Goal: Task Accomplishment & Management: Use online tool/utility

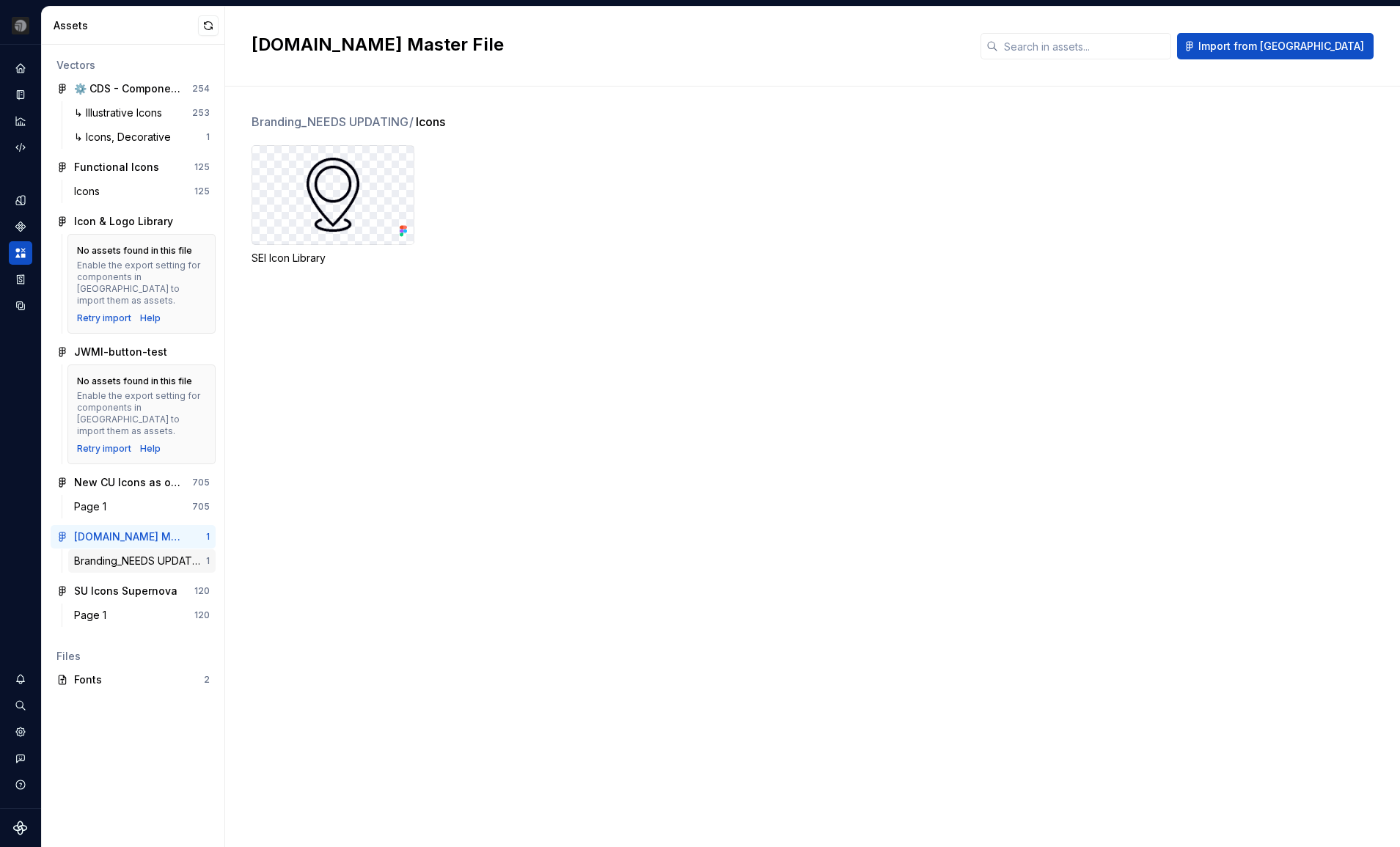
click at [146, 554] on div "Branding_NEEDS UPDATING" at bounding box center [140, 561] width 132 height 14
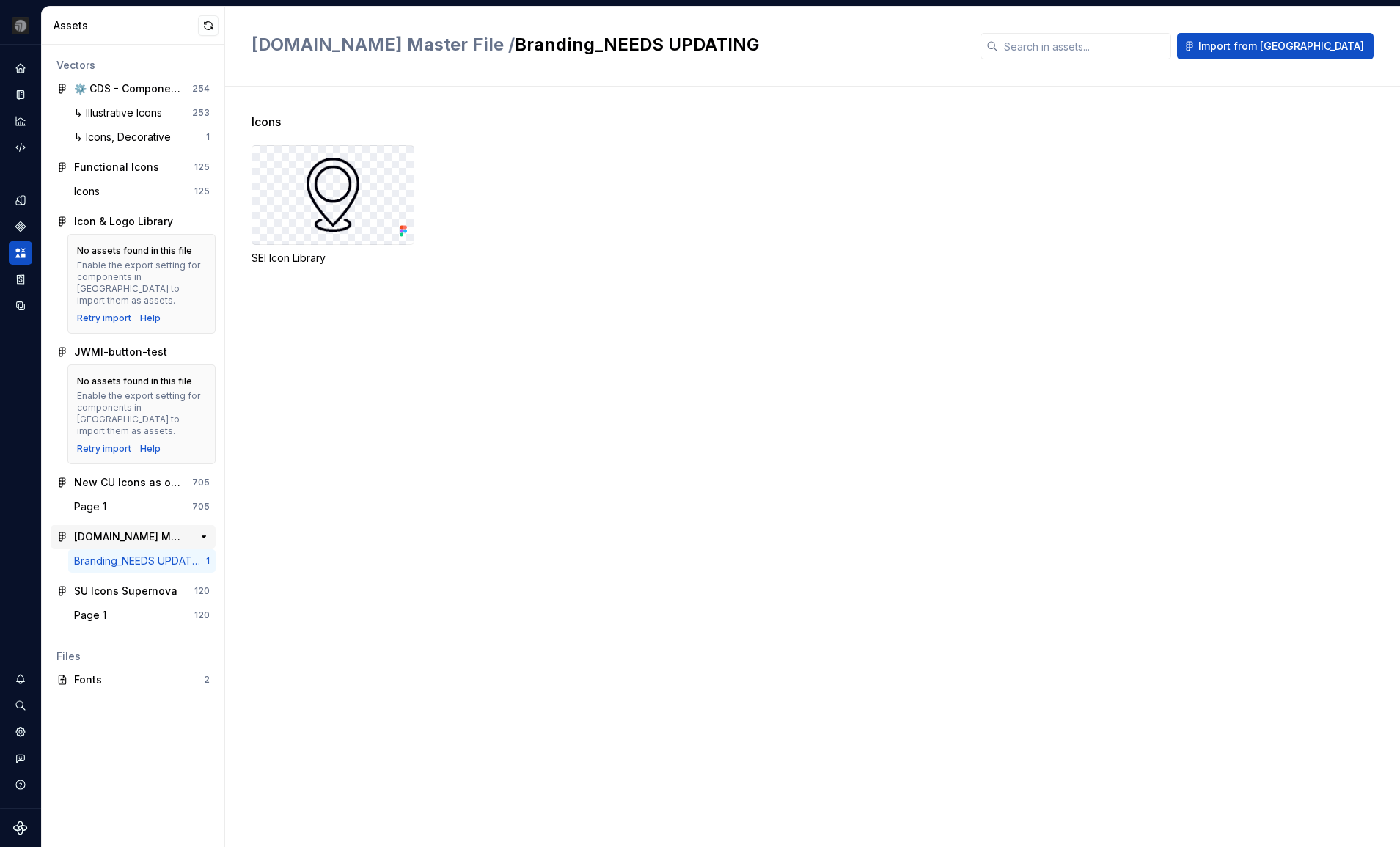
click at [144, 529] on div "[DOMAIN_NAME] Master File" at bounding box center [128, 536] width 109 height 14
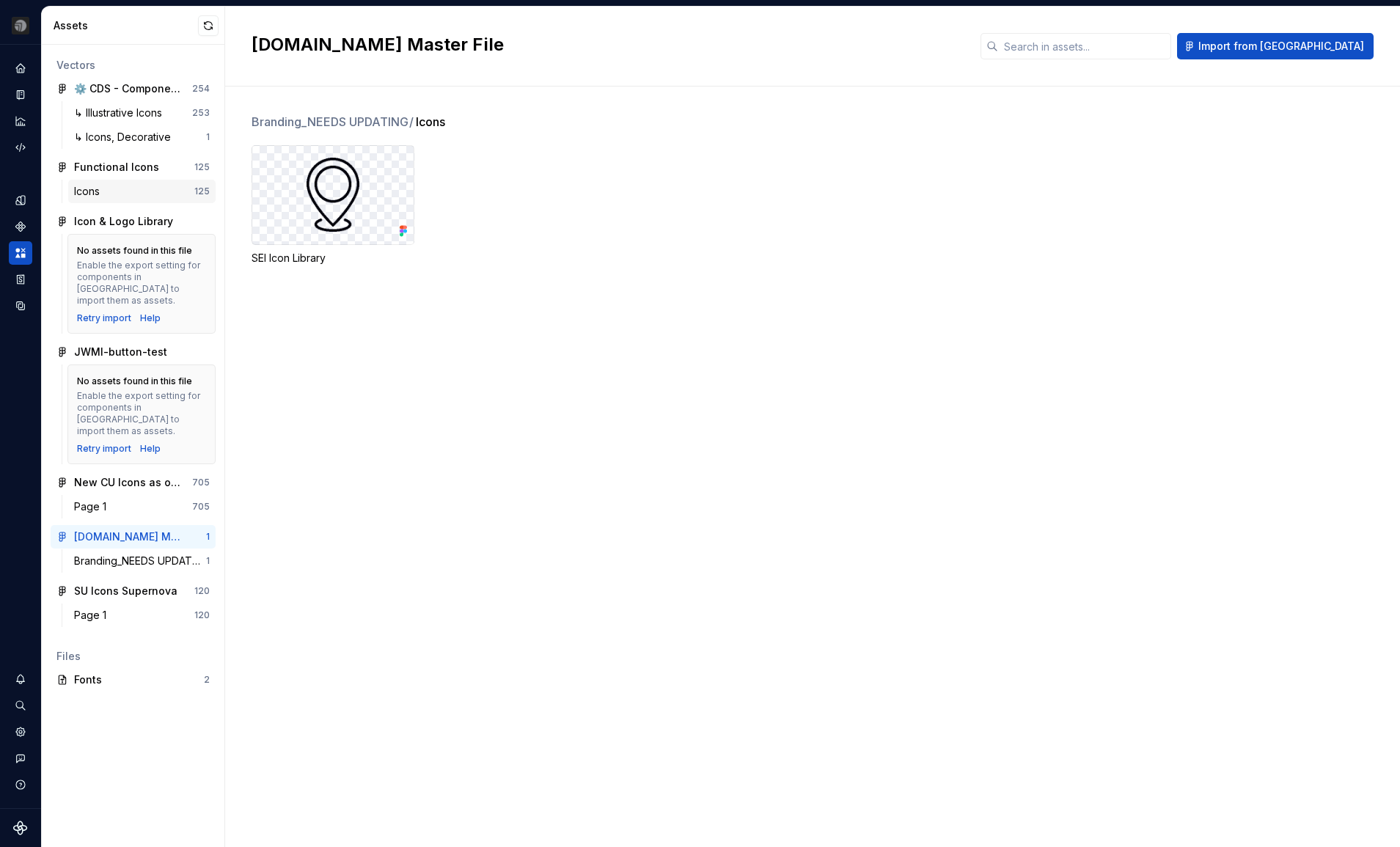
click at [143, 187] on div "Icons" at bounding box center [134, 191] width 121 height 14
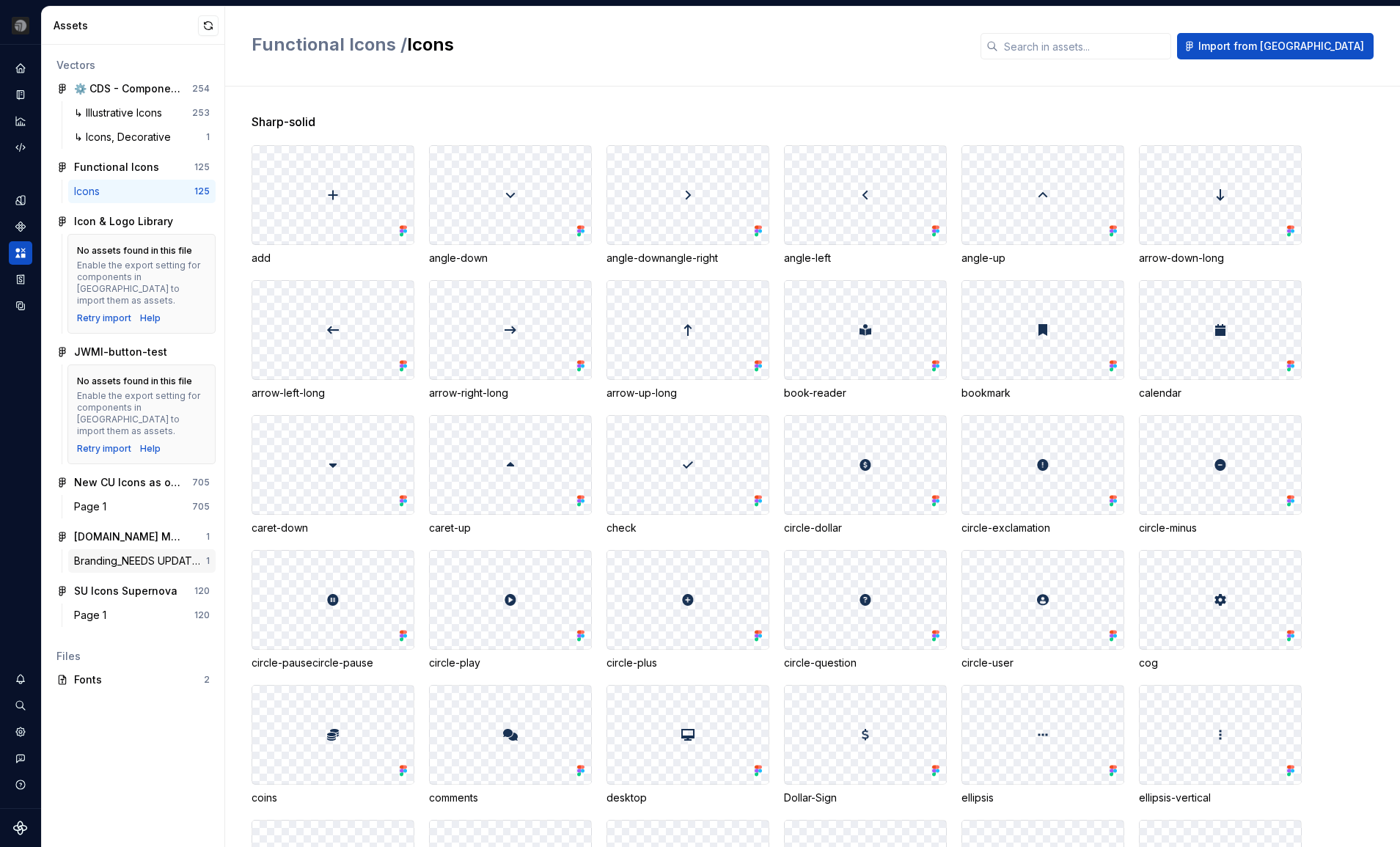
click at [126, 554] on div "Branding_NEEDS UPDATING" at bounding box center [140, 561] width 132 height 14
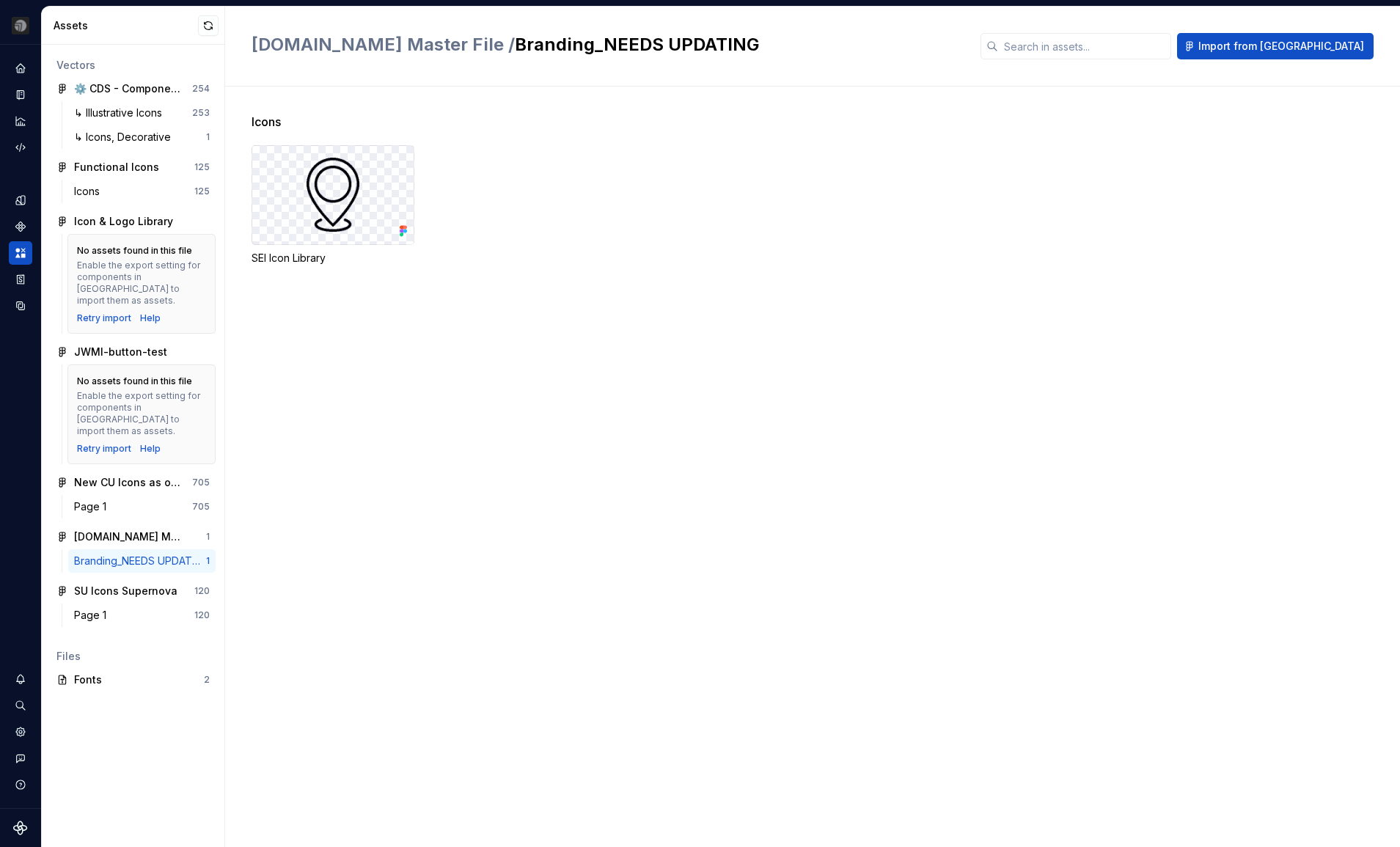
click at [349, 381] on div "Icons SEI Icon Library" at bounding box center [826, 467] width 1149 height 760
click at [27, 94] on icon "Documentation" at bounding box center [21, 95] width 13 height 13
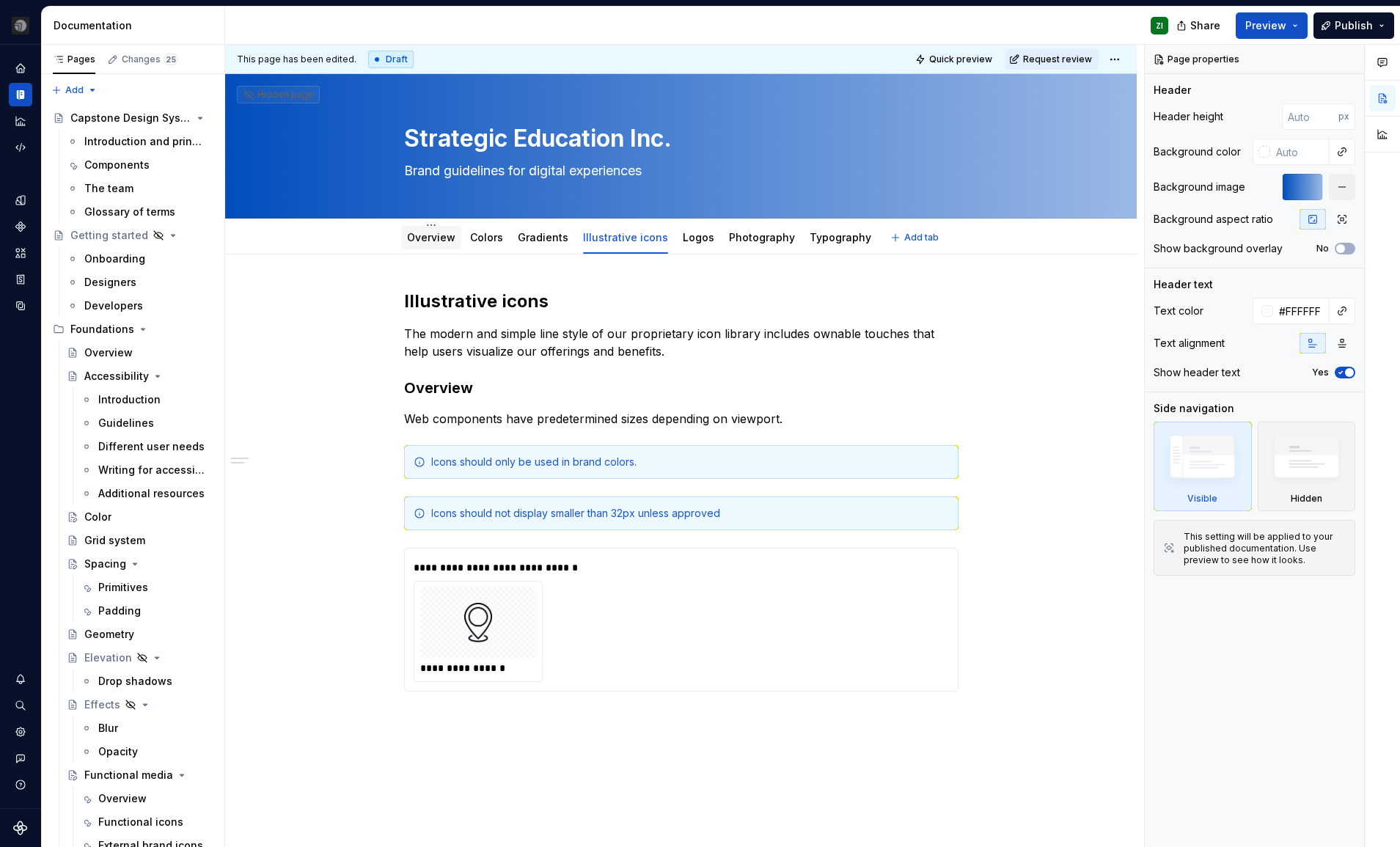
click at [429, 235] on link "Overview" at bounding box center [431, 237] width 48 height 12
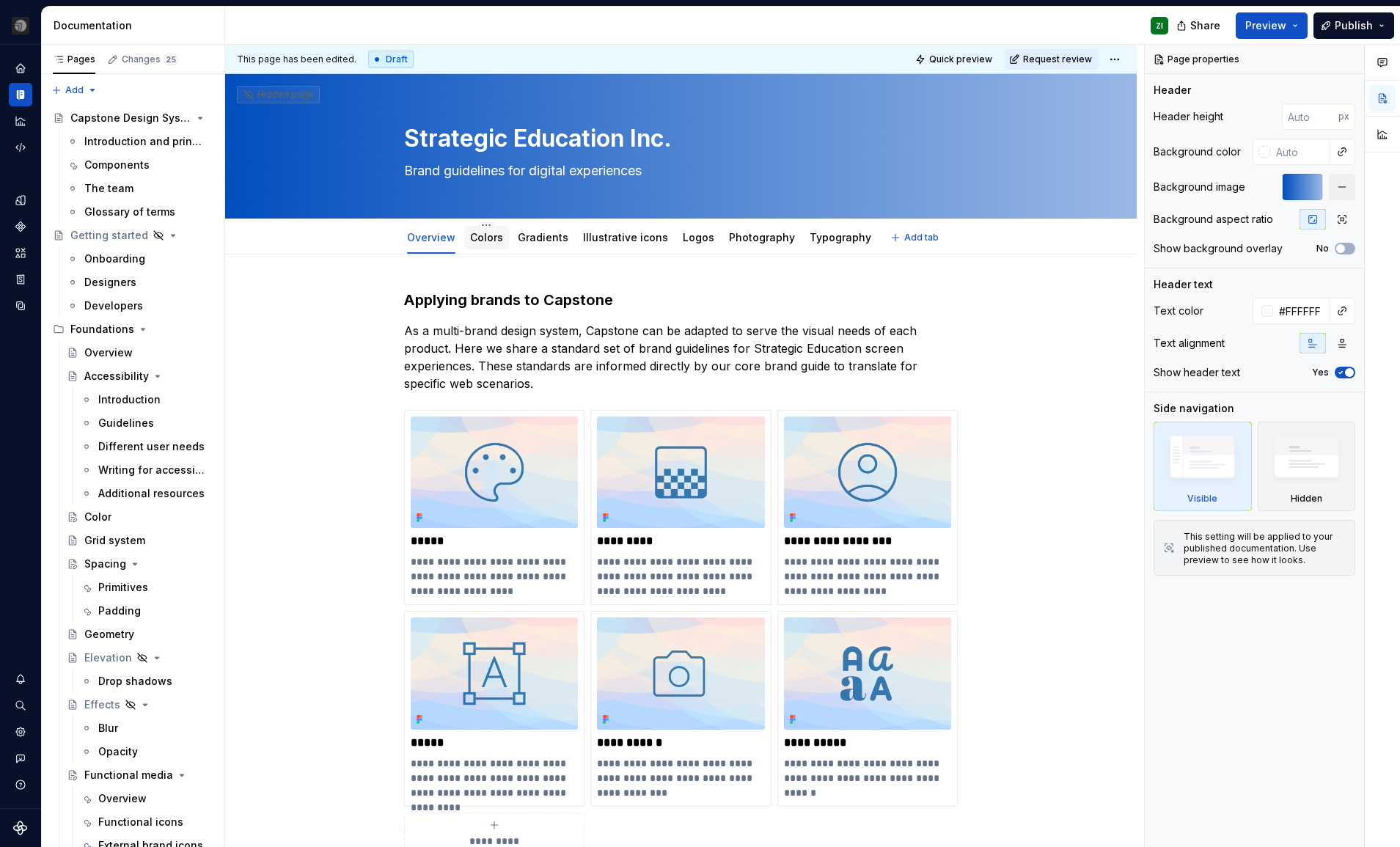
click at [491, 237] on link "Colors" at bounding box center [487, 237] width 33 height 12
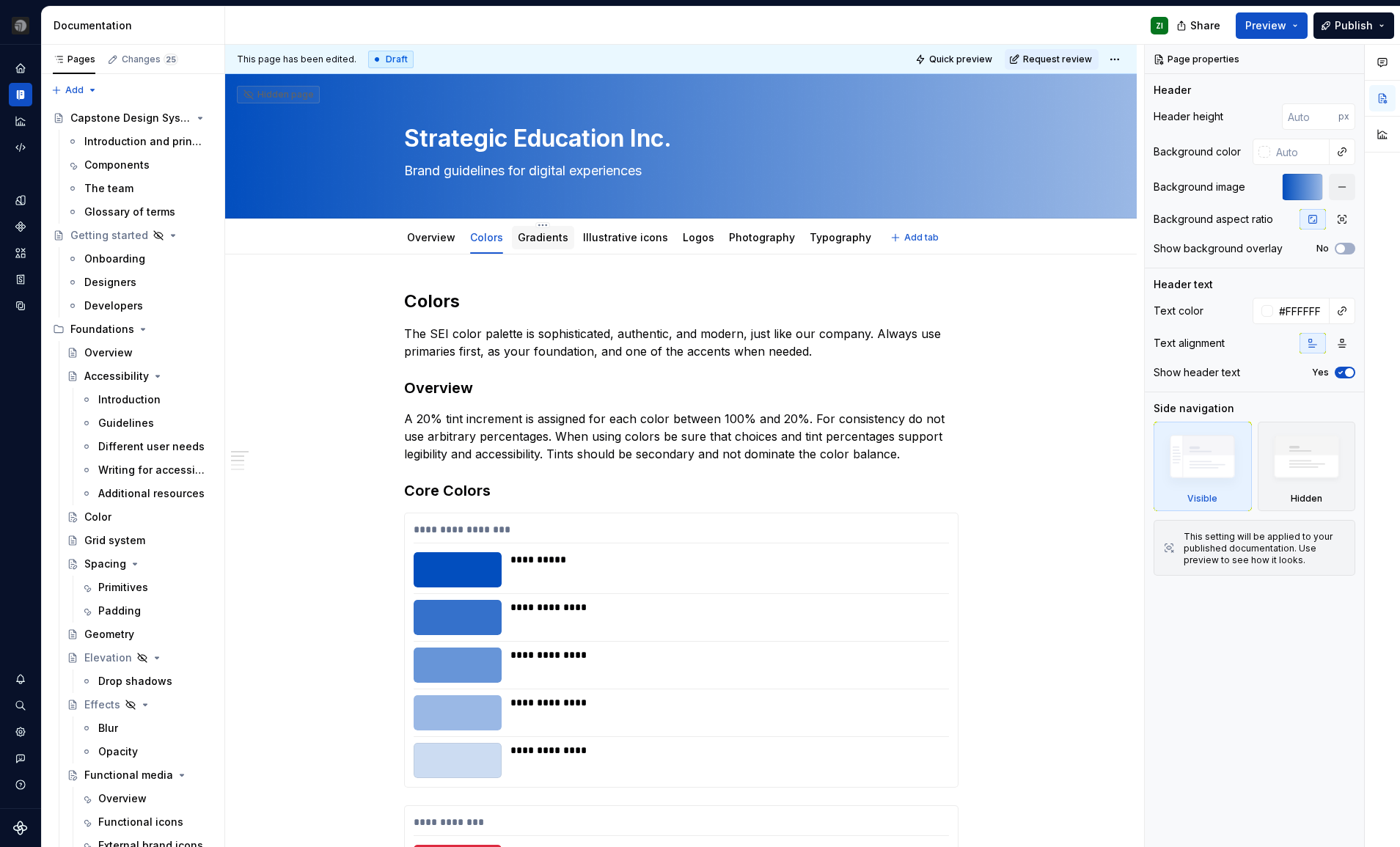
click at [551, 241] on link "Gradients" at bounding box center [543, 237] width 50 height 12
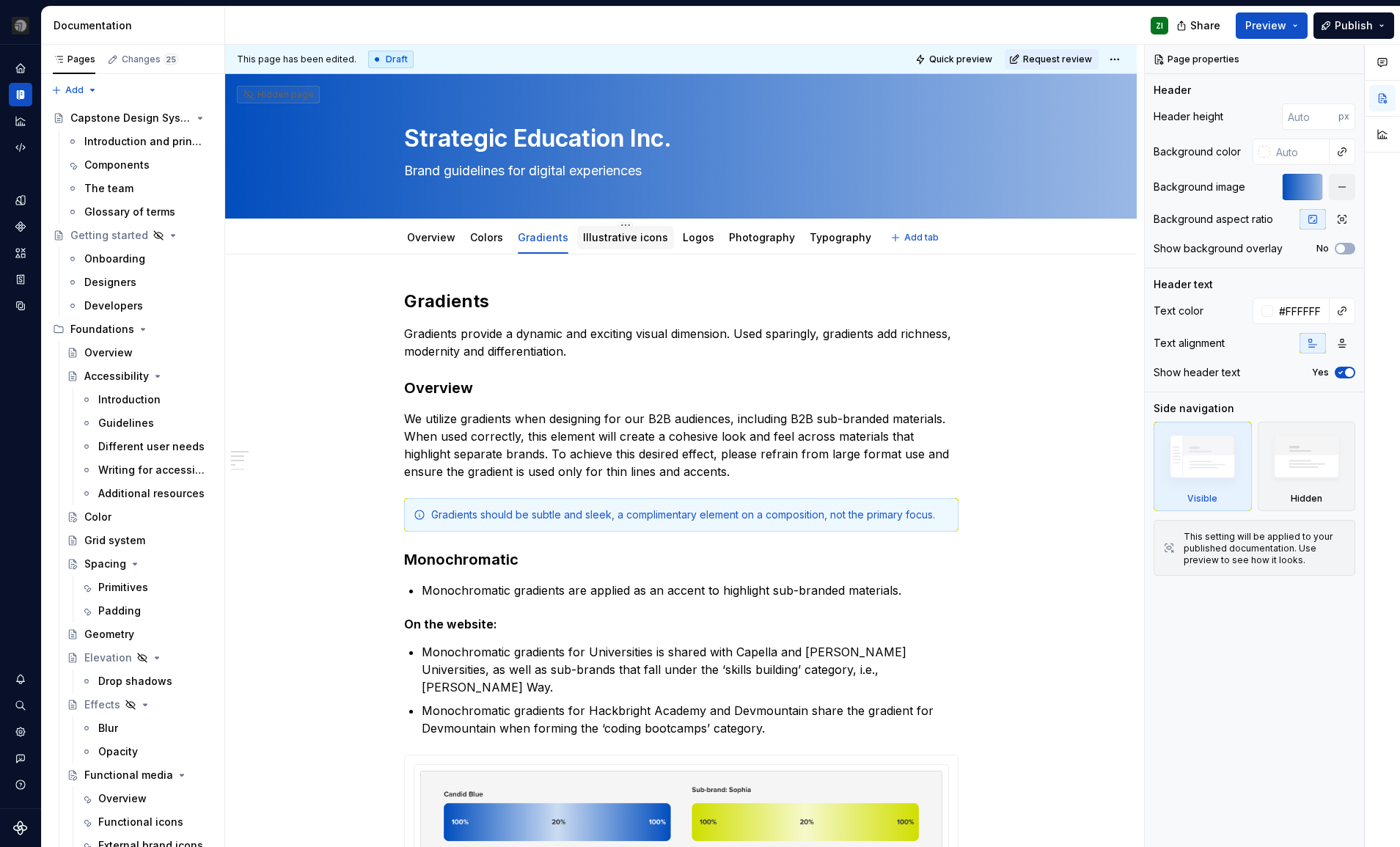
click at [642, 246] on div "Illustrative icons" at bounding box center [626, 238] width 86 height 18
click at [608, 236] on link "Illustrative icons" at bounding box center [626, 237] width 86 height 12
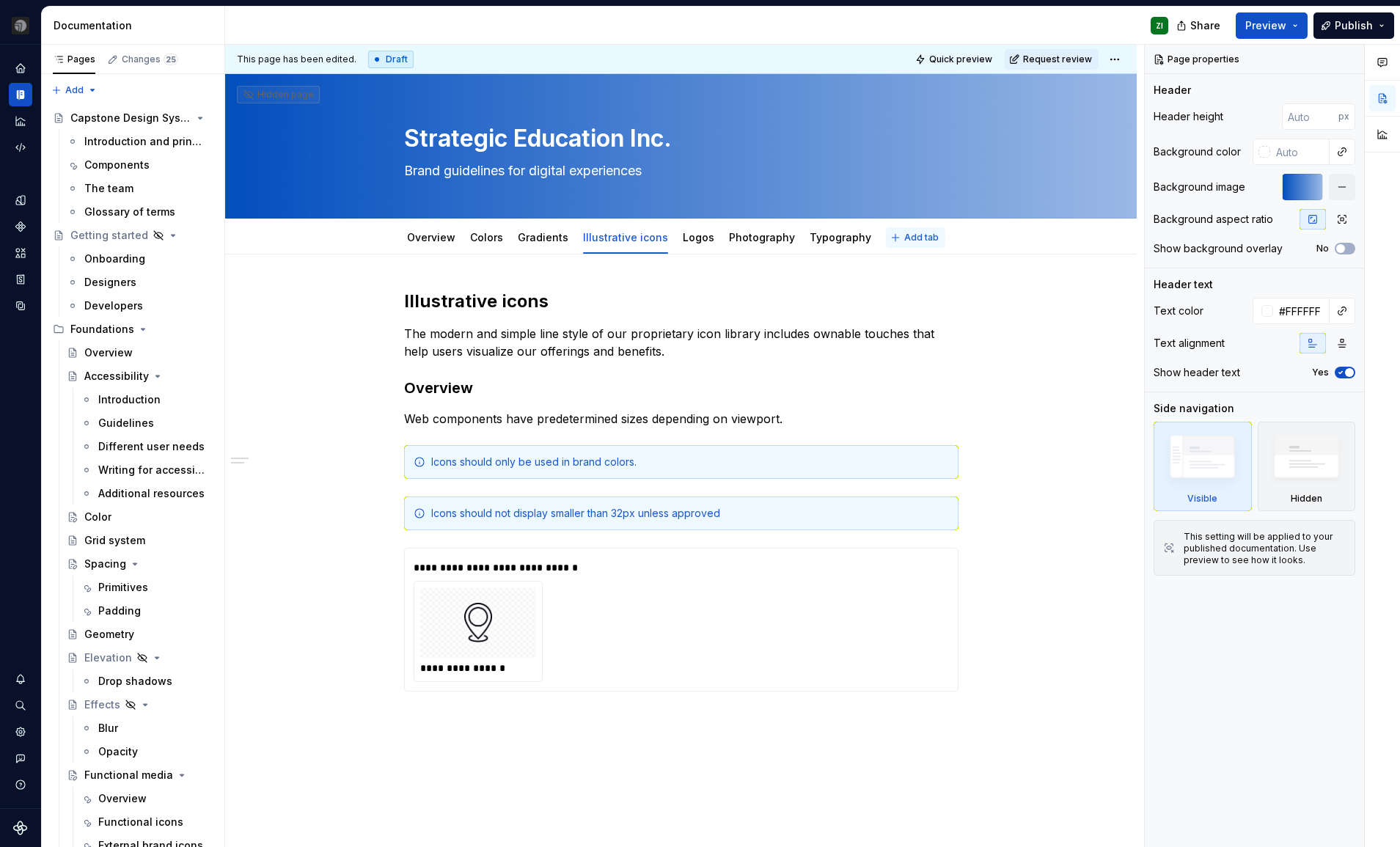
click at [907, 236] on span "Add tab" at bounding box center [922, 238] width 34 height 11
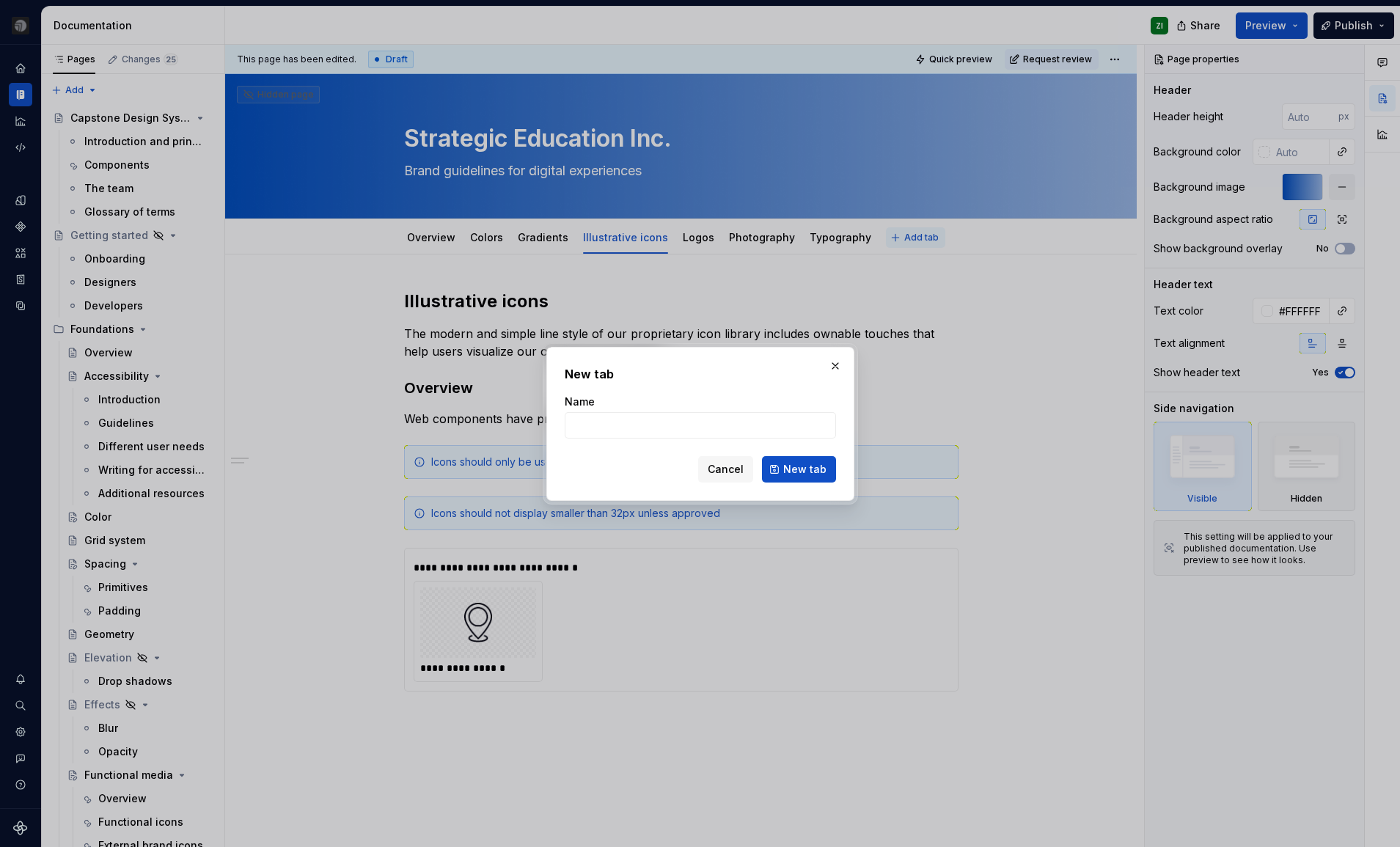
type textarea "*"
type input "Components"
click at [791, 478] on button "New tab" at bounding box center [799, 470] width 74 height 27
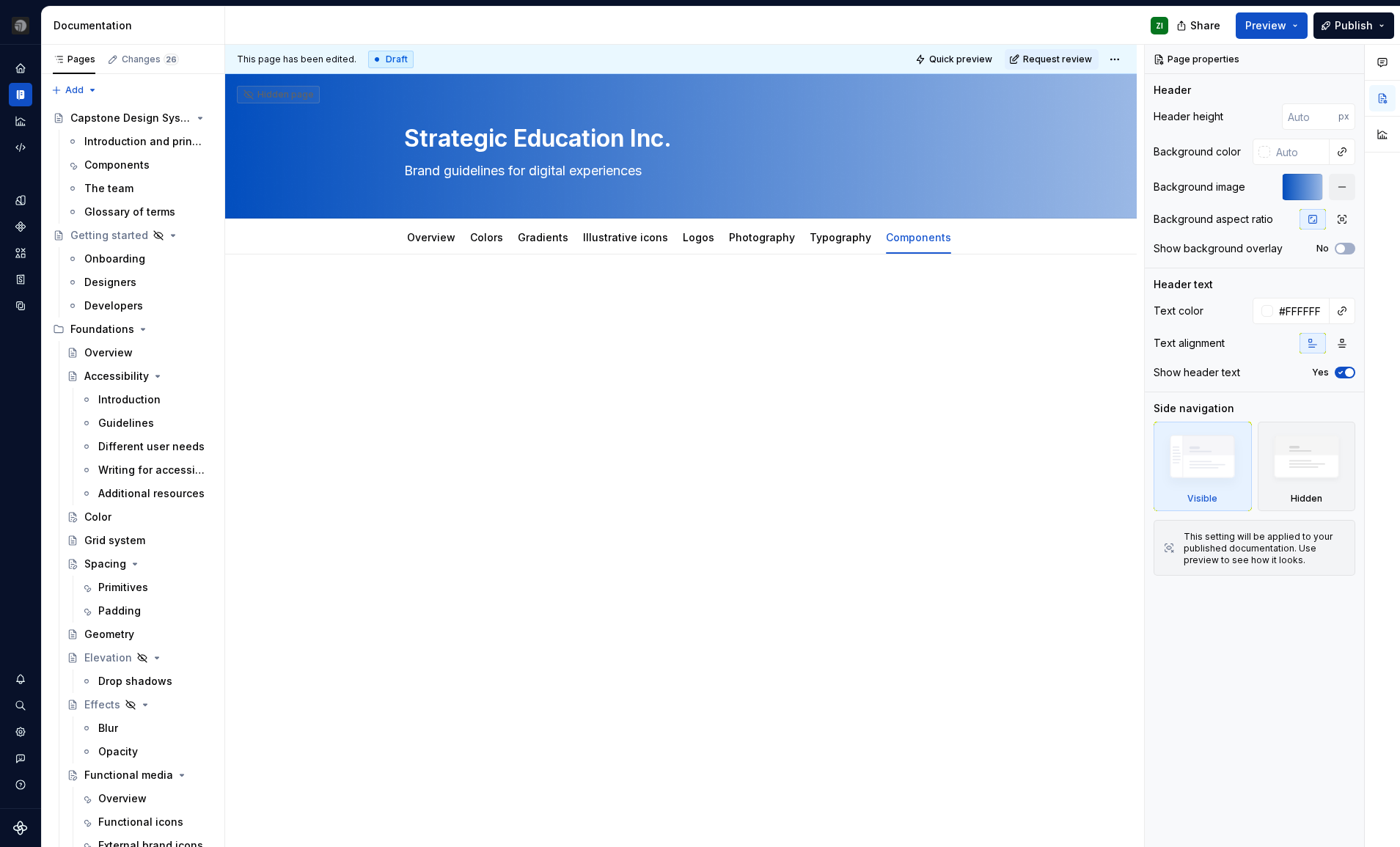
type textarea "*"
